Goal: Use online tool/utility: Utilize a website feature to perform a specific function

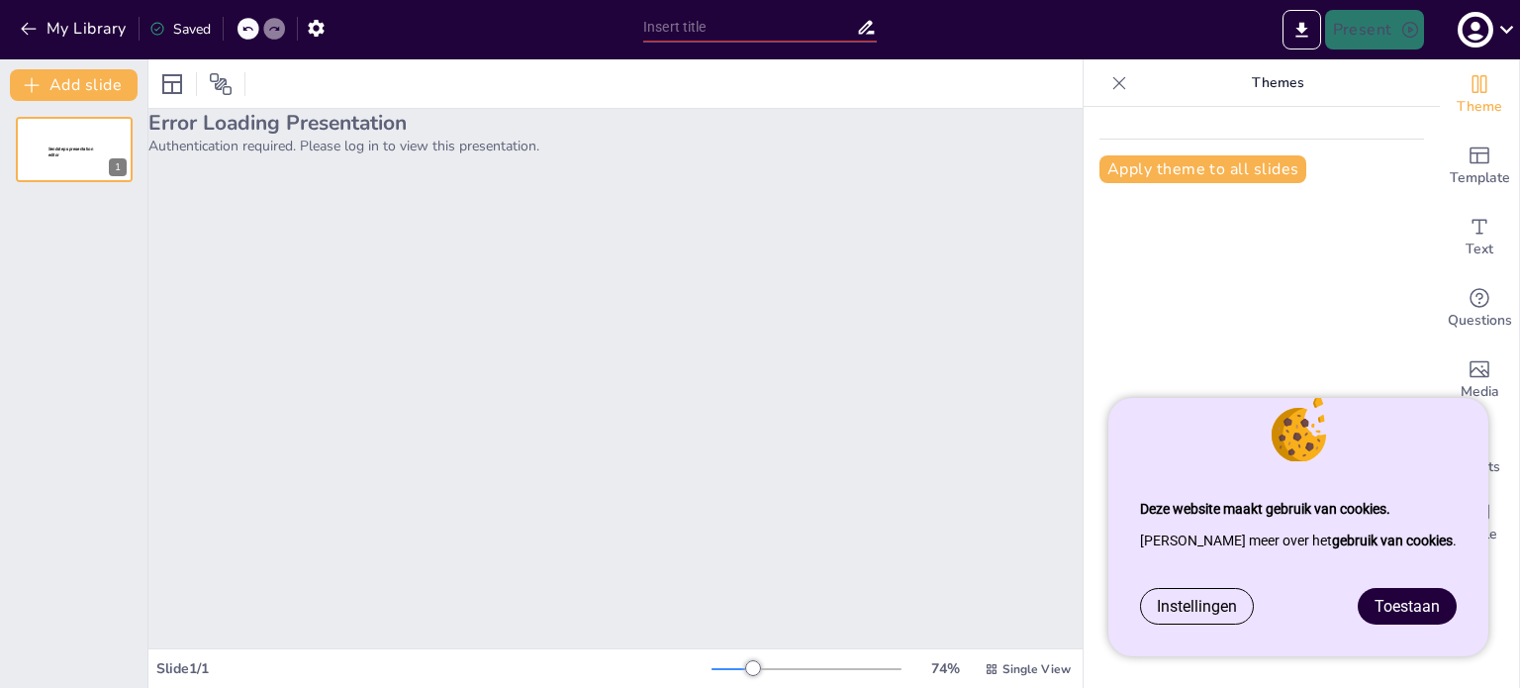
click at [1385, 608] on font "Toestaan" at bounding box center [1407, 606] width 65 height 19
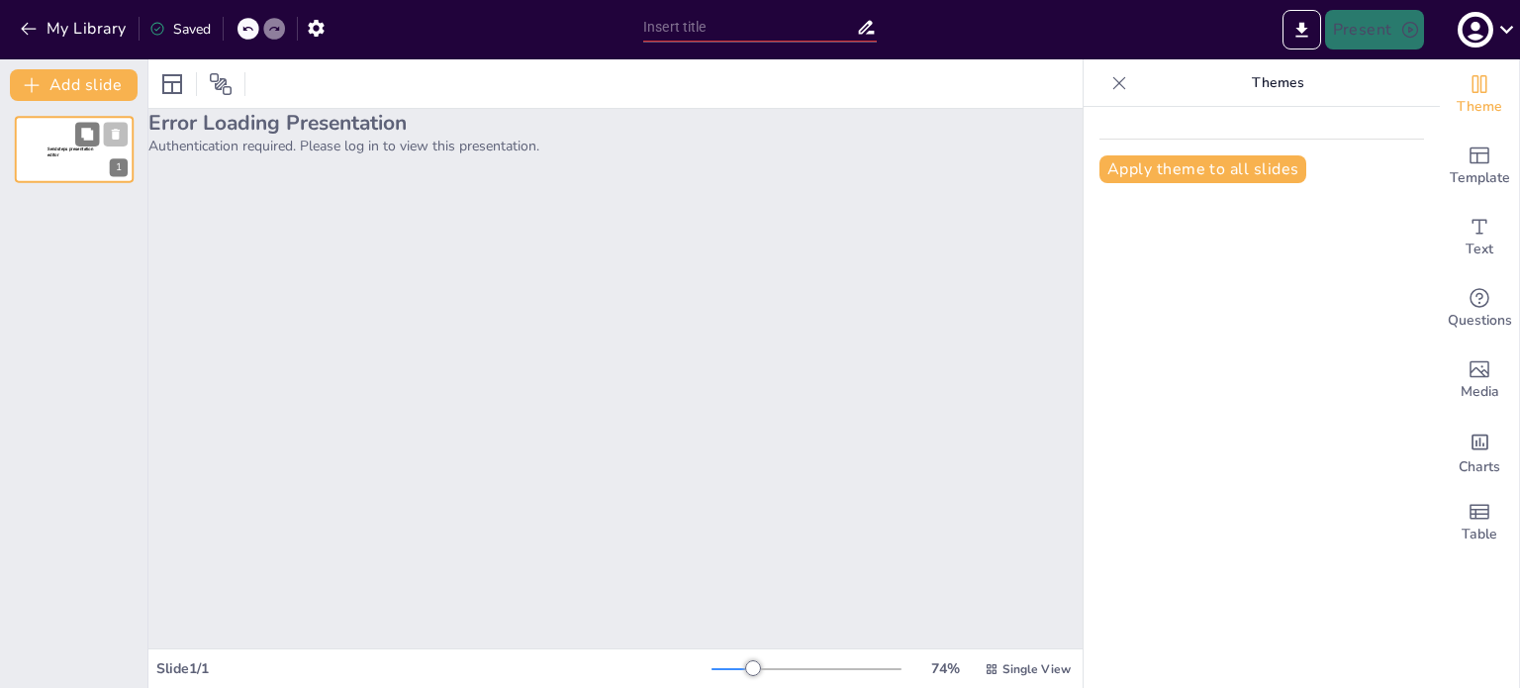
click at [55, 161] on div "Sendsteps presentation editor" at bounding box center [74, 153] width 53 height 18
click at [120, 172] on div "1" at bounding box center [119, 168] width 18 height 18
drag, startPoint x: 154, startPoint y: 177, endPoint x: 182, endPoint y: 193, distance: 31.9
click at [148, 185] on div "Add slide Sendsteps presentation editor 1" at bounding box center [74, 373] width 148 height 629
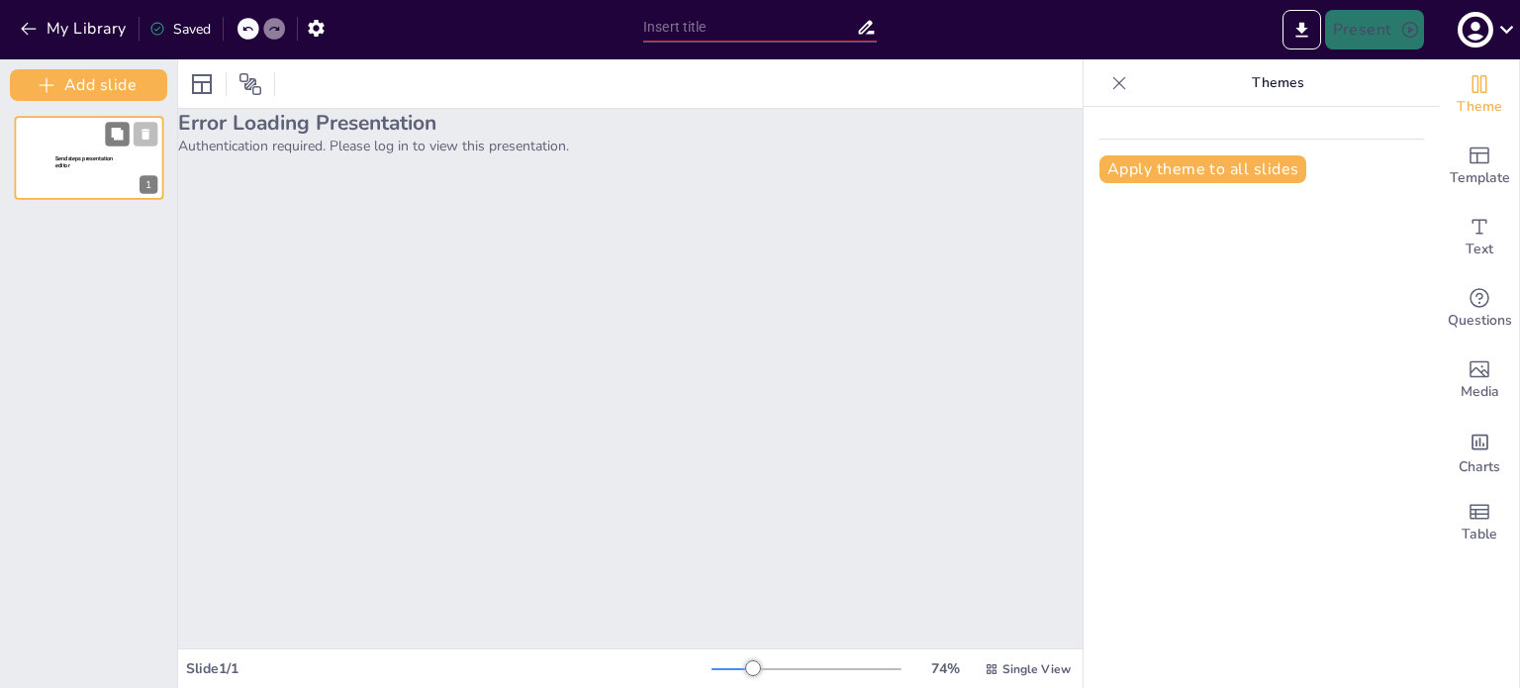
click at [99, 173] on div at bounding box center [89, 158] width 149 height 84
click at [144, 188] on div "1" at bounding box center [149, 185] width 18 height 18
click at [99, 90] on button "Add slide" at bounding box center [88, 85] width 157 height 32
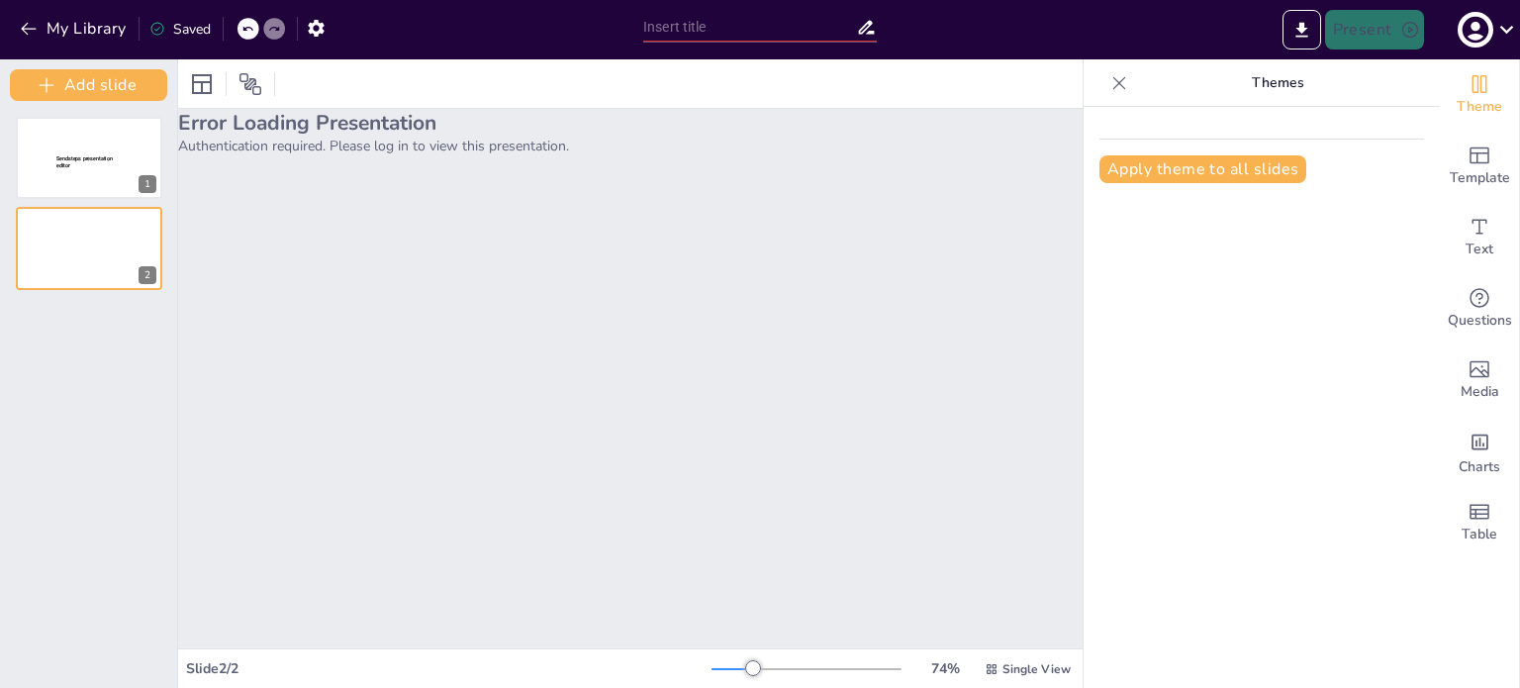
click at [1110, 87] on icon at bounding box center [1120, 83] width 20 height 20
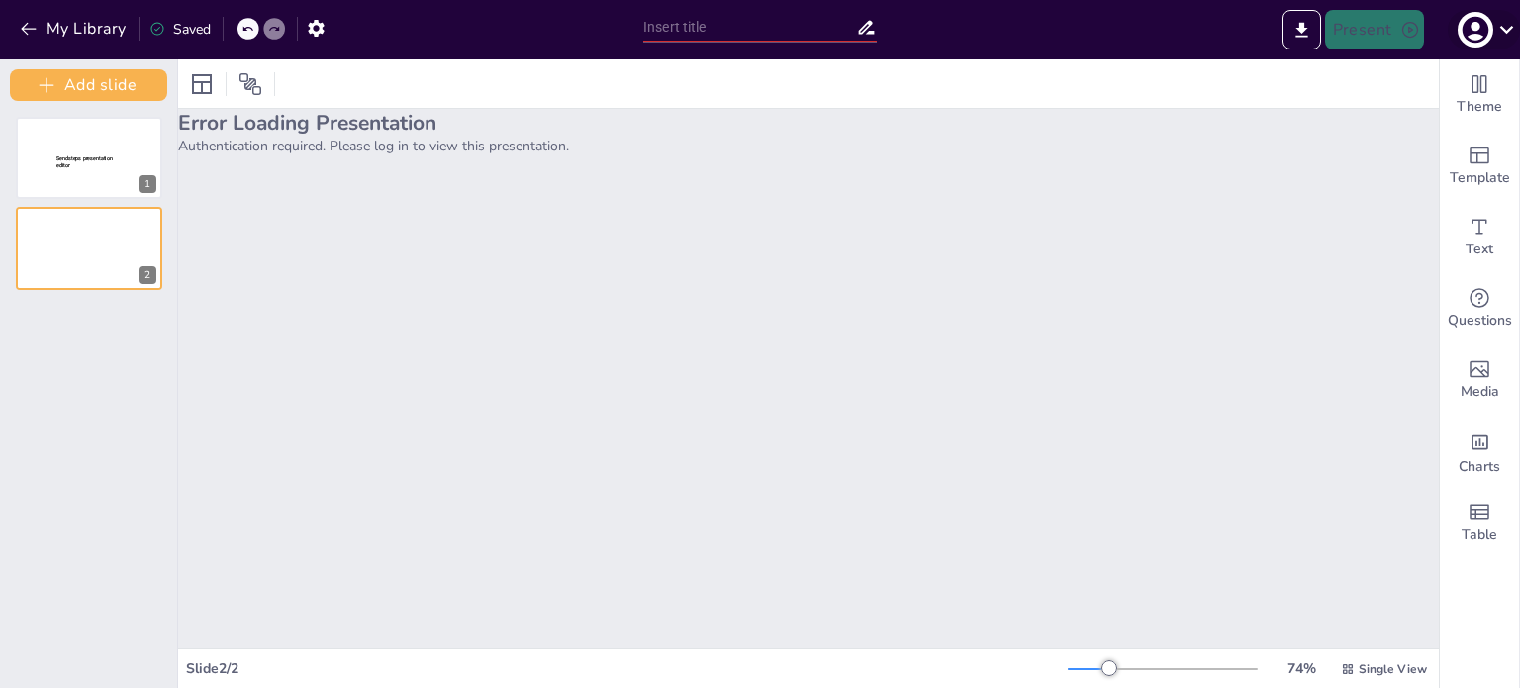
click at [1510, 23] on icon at bounding box center [1507, 29] width 27 height 27
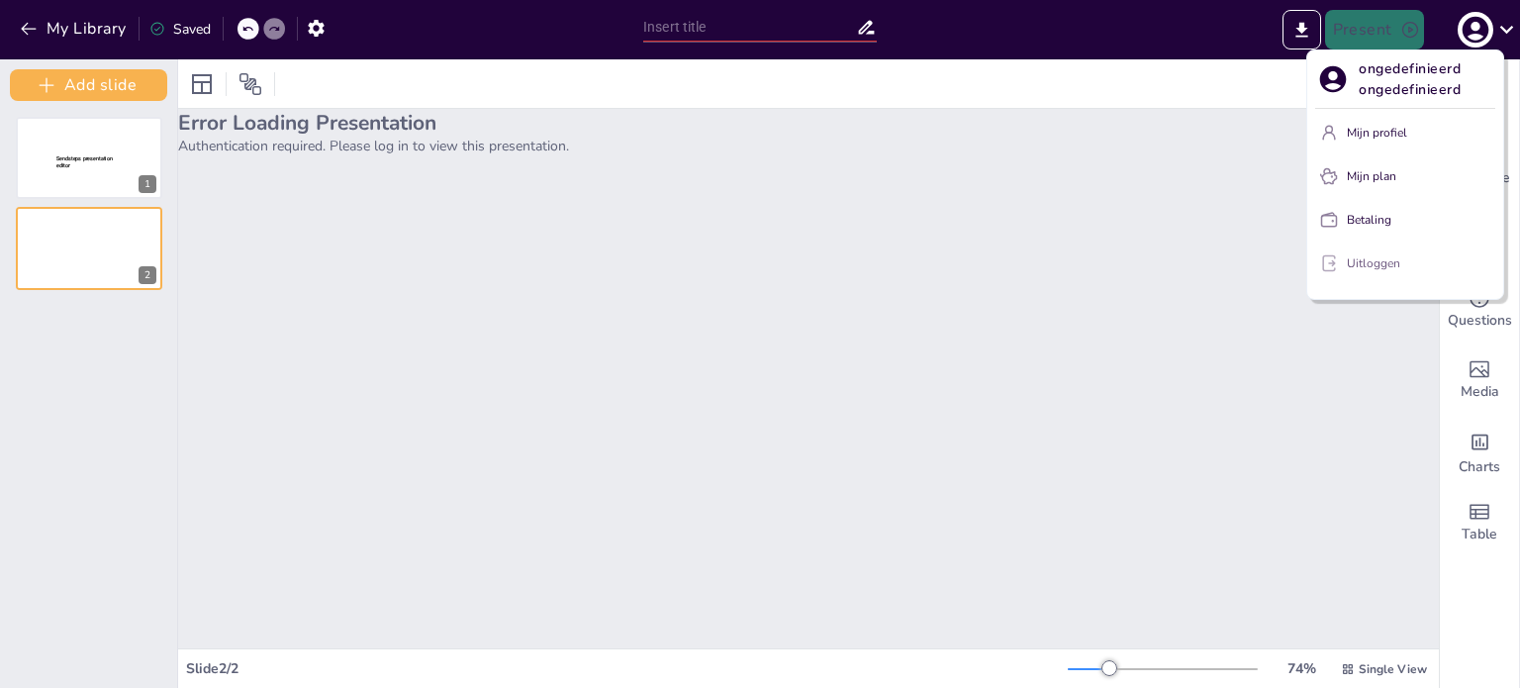
click at [1363, 258] on font "Uitloggen" at bounding box center [1373, 263] width 53 height 16
